Goal: Find specific page/section: Find specific page/section

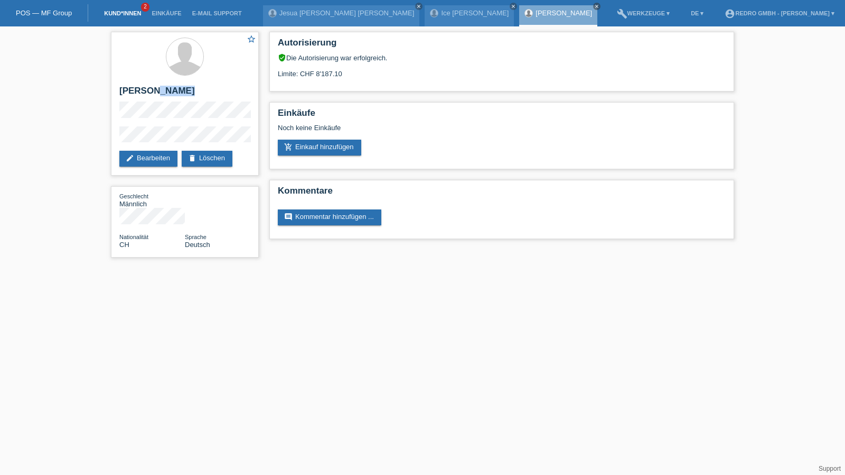
click at [132, 13] on link "Kund*innen" at bounding box center [123, 13] width 48 height 6
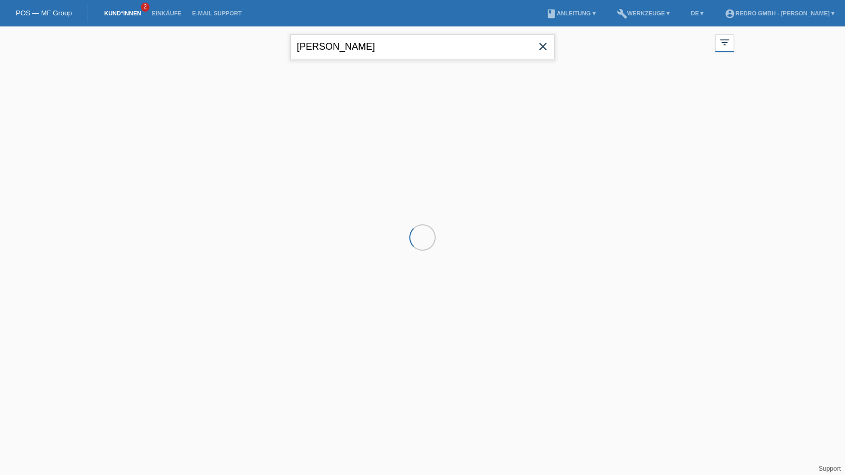
click at [423, 46] on input "[PERSON_NAME]" at bounding box center [423, 46] width 264 height 25
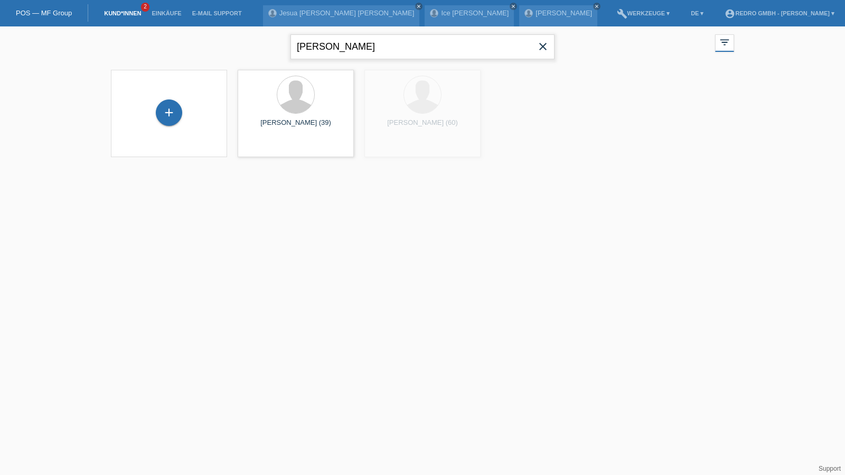
click at [423, 46] on input "[PERSON_NAME]" at bounding box center [423, 46] width 264 height 25
click at [338, 53] on input "olariu" at bounding box center [423, 46] width 264 height 25
click at [343, 40] on input "olariu" at bounding box center [423, 46] width 264 height 25
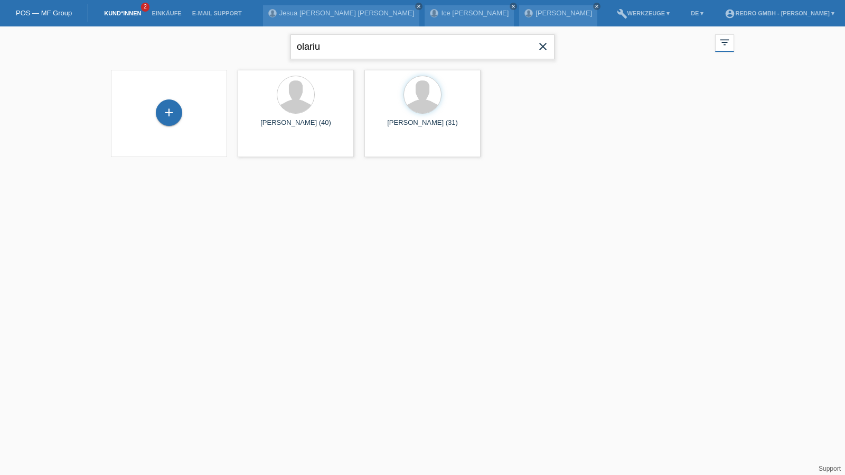
click at [343, 40] on input "olariu" at bounding box center [423, 46] width 264 height 25
click at [345, 44] on input "olariu" at bounding box center [423, 46] width 264 height 25
type input "[PERSON_NAME]"
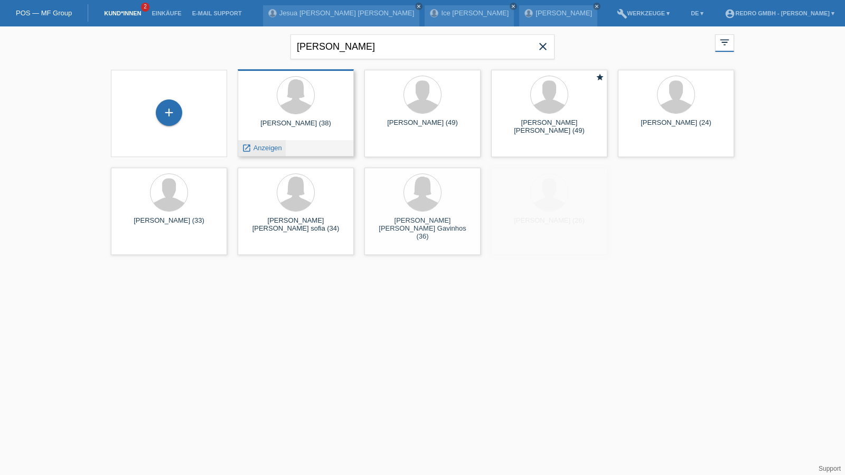
click at [264, 145] on span "Anzeigen" at bounding box center [268, 148] width 29 height 8
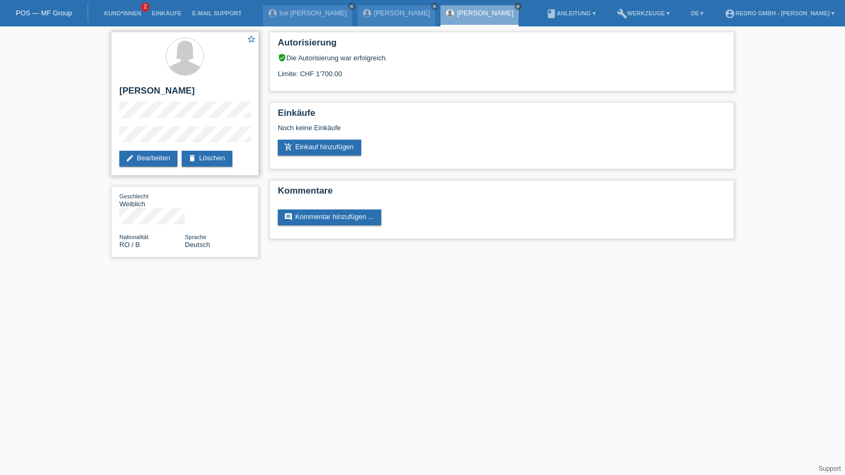
click at [151, 89] on h2 "[PERSON_NAME]" at bounding box center [184, 94] width 131 height 16
drag, startPoint x: 151, startPoint y: 89, endPoint x: 184, endPoint y: 12, distance: 83.5
click at [151, 89] on h2 "[PERSON_NAME]" at bounding box center [184, 94] width 131 height 16
copy h2 "Olaru"
click at [139, 87] on h2 "[PERSON_NAME]" at bounding box center [184, 94] width 131 height 16
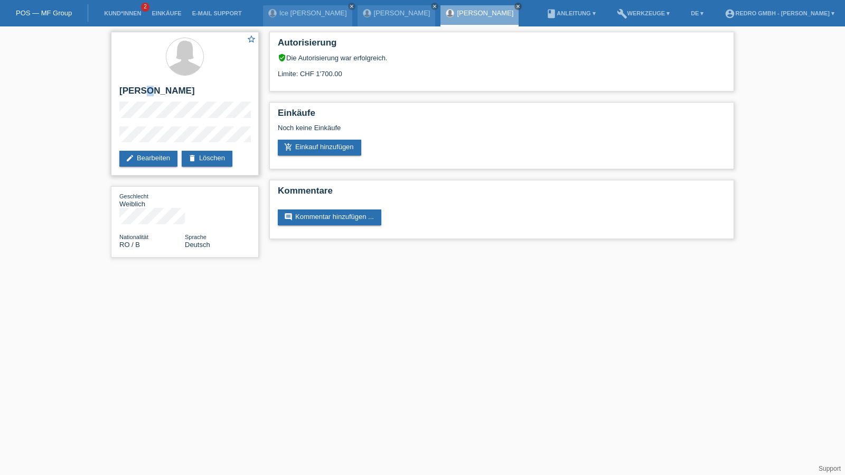
click at [139, 87] on h2 "Sofia Olaru" at bounding box center [184, 94] width 131 height 16
copy div "Sofia Olaru"
click at [98, 136] on div "star_border Sofia Olaru edit Bearbeiten delete Löschen Geschlecht Weiblich Nati…" at bounding box center [422, 146] width 845 height 241
